Goal: Find specific page/section: Find specific page/section

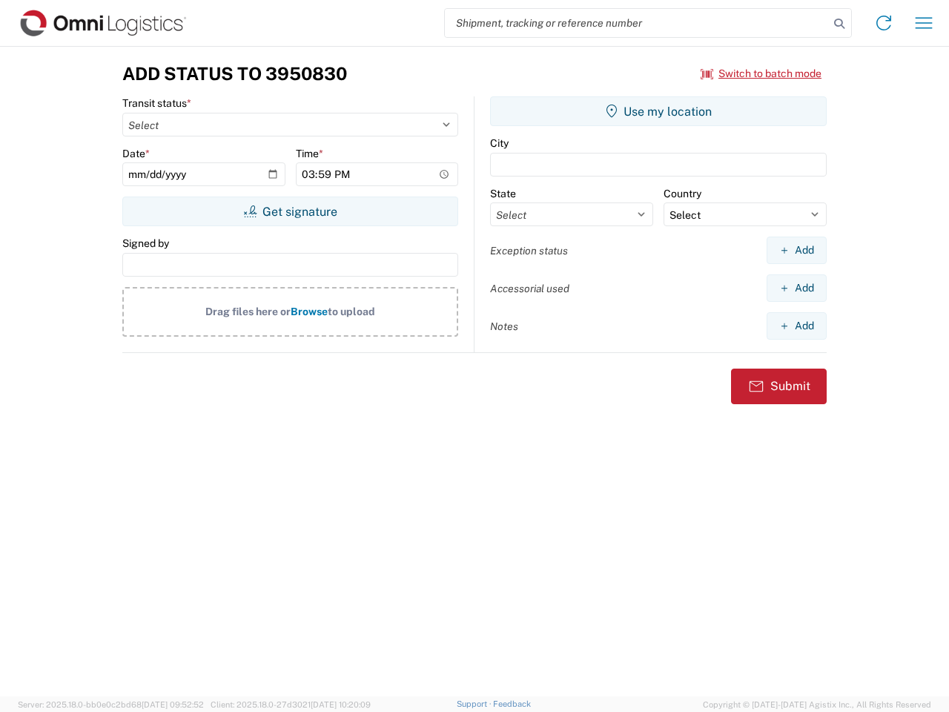
click at [637, 23] on input "search" at bounding box center [637, 23] width 384 height 28
click at [839, 24] on icon at bounding box center [839, 23] width 21 height 21
click at [883, 23] on icon at bounding box center [884, 23] width 24 height 24
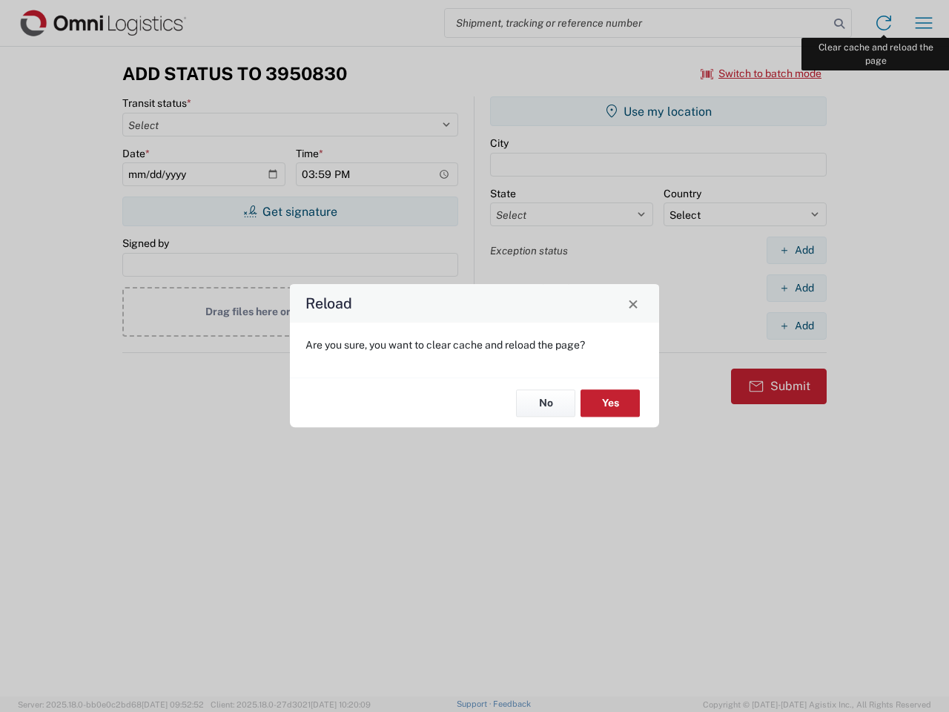
click at [924, 23] on div "Reload Are you sure, you want to clear cache and reload the page? No Yes" at bounding box center [474, 356] width 949 height 712
click at [761, 73] on div "Reload Are you sure, you want to clear cache and reload the page? No Yes" at bounding box center [474, 356] width 949 height 712
click at [290, 211] on div "Reload Are you sure, you want to clear cache and reload the page? No Yes" at bounding box center [474, 356] width 949 height 712
click at [658, 111] on div "Reload Are you sure, you want to clear cache and reload the page? No Yes" at bounding box center [474, 356] width 949 height 712
click at [796, 250] on div "Reload Are you sure, you want to clear cache and reload the page? No Yes" at bounding box center [474, 356] width 949 height 712
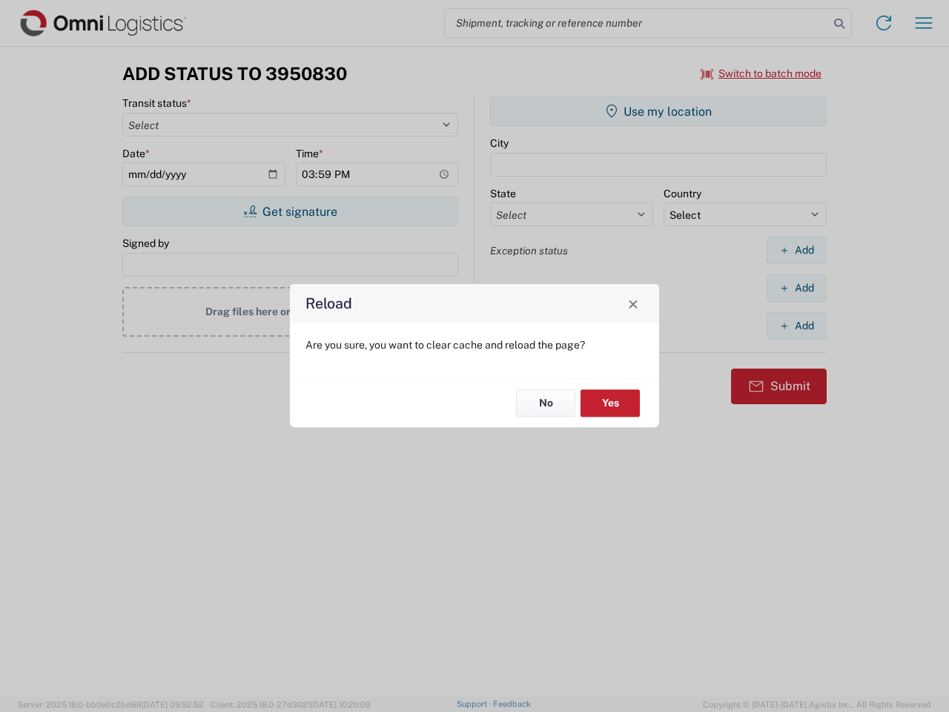
click at [796, 288] on div "Reload Are you sure, you want to clear cache and reload the page? No Yes" at bounding box center [474, 356] width 949 height 712
click at [796, 325] on div "Reload Are you sure, you want to clear cache and reload the page? No Yes" at bounding box center [474, 356] width 949 height 712
